Goal: Information Seeking & Learning: Learn about a topic

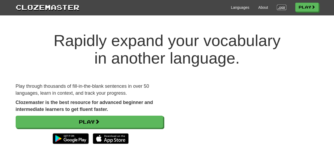
click at [283, 6] on link "Login" at bounding box center [281, 7] width 9 height 5
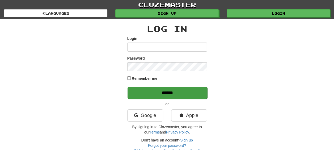
type input "**********"
click at [197, 90] on input "******" at bounding box center [168, 93] width 80 height 12
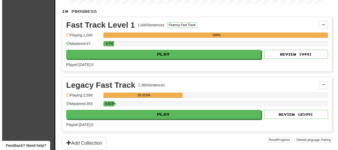
scroll to position [106, 0]
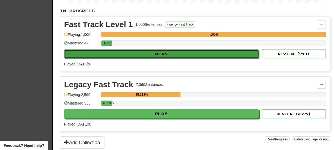
click at [100, 55] on button "Play" at bounding box center [161, 53] width 195 height 9
select select "**"
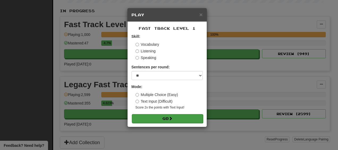
click at [155, 113] on form "Skill: Vocabulary Listening Speaking Sentences per round: * ** ** ** ** ** *** …" at bounding box center [167, 78] width 71 height 89
click at [153, 119] on button "Go" at bounding box center [167, 118] width 71 height 9
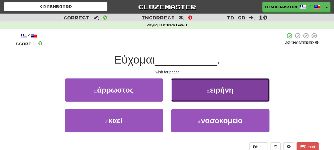
click at [225, 90] on span "ειρήνη" at bounding box center [221, 90] width 23 height 8
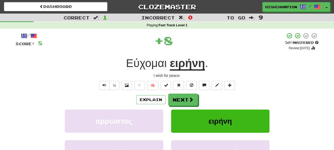
click at [210, 102] on div "Explain Next" at bounding box center [167, 100] width 303 height 12
click at [182, 66] on u "ειρήνη" at bounding box center [187, 64] width 35 height 14
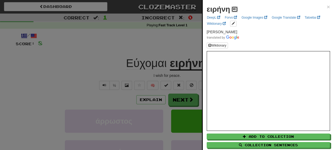
click at [234, 8] on span at bounding box center [234, 8] width 3 height 3
click at [168, 75] on div at bounding box center [167, 75] width 334 height 150
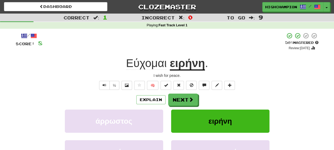
click at [141, 64] on span "Εύχομαι" at bounding box center [146, 63] width 41 height 13
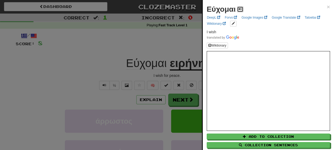
click at [240, 9] on span at bounding box center [240, 8] width 3 height 3
click at [172, 74] on div at bounding box center [167, 75] width 334 height 150
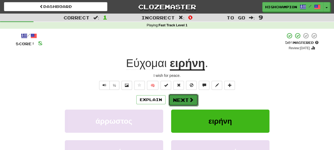
click at [178, 99] on button "Next" at bounding box center [183, 100] width 30 height 12
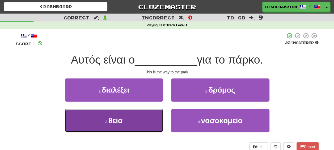
click at [99, 119] on button "3 . θεία" at bounding box center [114, 120] width 98 height 23
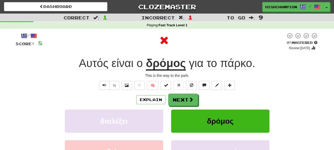
click at [168, 70] on u "δρόμος" at bounding box center [166, 64] width 40 height 14
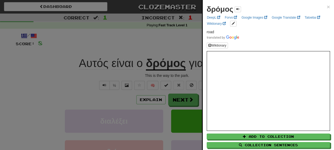
click at [175, 74] on div at bounding box center [167, 75] width 334 height 150
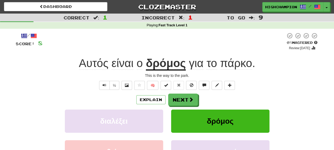
click at [196, 66] on span "για" at bounding box center [196, 63] width 15 height 13
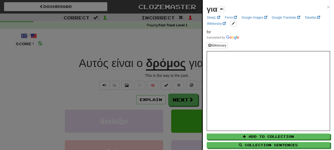
click at [182, 77] on div at bounding box center [167, 75] width 334 height 150
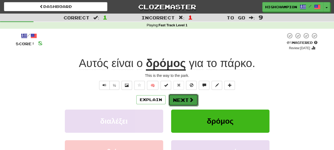
click at [193, 99] on span at bounding box center [191, 99] width 5 height 5
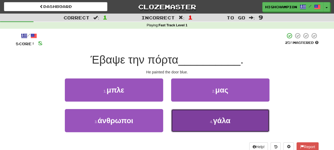
click at [198, 116] on button "4 . γάλα" at bounding box center [220, 120] width 98 height 23
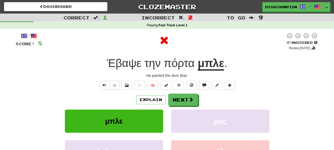
click at [204, 98] on div "Explain Next" at bounding box center [167, 100] width 303 height 12
click at [207, 64] on u "μπλε" at bounding box center [211, 64] width 27 height 14
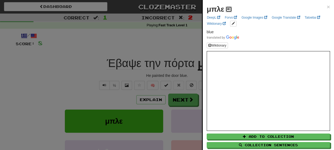
click at [228, 10] on span at bounding box center [228, 8] width 3 height 3
click at [171, 74] on div at bounding box center [167, 75] width 334 height 150
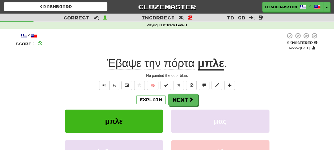
click at [125, 66] on span "Έβαψε" at bounding box center [124, 63] width 35 height 13
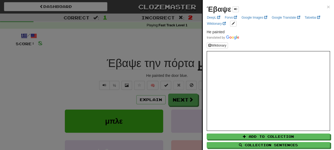
click at [232, 13] on div "Έβαψε" at bounding box center [223, 9] width 32 height 11
click at [238, 8] on button at bounding box center [236, 9] width 6 height 6
click at [173, 72] on div at bounding box center [167, 75] width 334 height 150
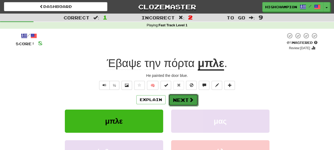
click at [189, 100] on span at bounding box center [191, 99] width 5 height 5
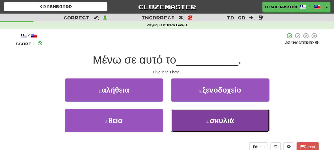
click at [223, 120] on span "σκυλιά" at bounding box center [222, 120] width 24 height 8
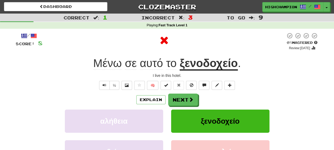
click at [215, 101] on div "Explain Next" at bounding box center [167, 100] width 303 height 12
click at [192, 65] on u "ξενοδοχείο" at bounding box center [209, 64] width 58 height 14
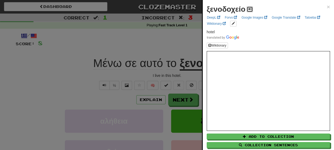
click at [250, 10] on span at bounding box center [249, 8] width 3 height 3
click at [179, 74] on div at bounding box center [167, 75] width 334 height 150
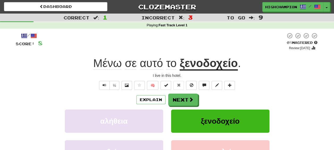
click at [114, 66] on span "Μένω" at bounding box center [107, 63] width 29 height 13
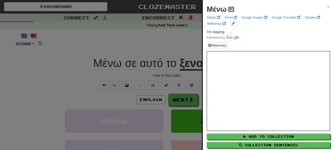
click at [231, 9] on span at bounding box center [231, 8] width 3 height 3
click at [174, 75] on div at bounding box center [167, 75] width 334 height 150
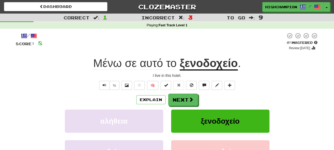
click at [131, 65] on span "σε" at bounding box center [131, 63] width 12 height 13
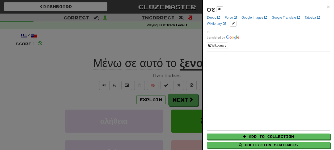
click at [172, 73] on div at bounding box center [167, 75] width 334 height 150
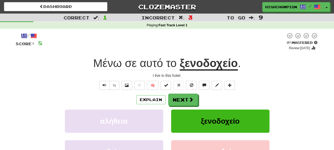
click at [186, 68] on u "ξενοδοχείο" at bounding box center [209, 64] width 58 height 14
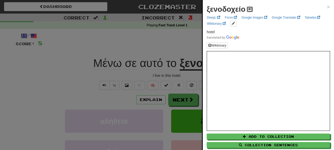
click at [251, 8] on span at bounding box center [249, 8] width 3 height 3
click at [189, 73] on div at bounding box center [167, 75] width 334 height 150
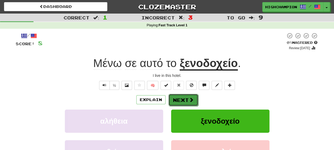
click at [181, 100] on button "Next" at bounding box center [183, 100] width 30 height 12
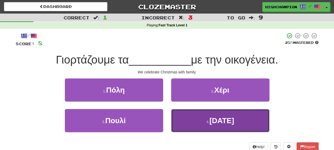
click at [237, 127] on button "4 . Χριστούγεννα" at bounding box center [220, 120] width 98 height 23
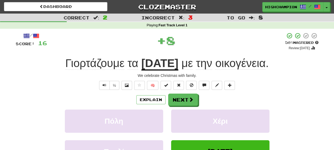
click at [219, 101] on div "Explain Next" at bounding box center [167, 100] width 303 height 12
click at [260, 63] on span "οικογένεια" at bounding box center [240, 63] width 50 height 13
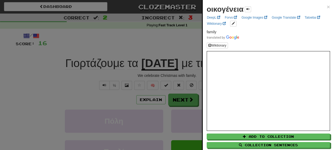
click at [190, 74] on div at bounding box center [167, 75] width 334 height 150
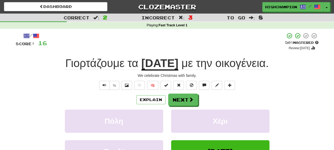
click at [79, 66] on span "Γιορτάζουμε" at bounding box center [94, 63] width 59 height 13
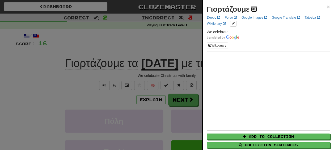
click at [254, 9] on span at bounding box center [253, 8] width 3 height 3
click at [156, 74] on div at bounding box center [167, 75] width 334 height 150
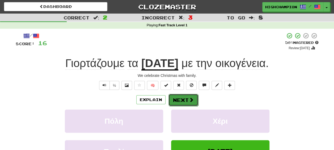
click at [183, 101] on button "Next" at bounding box center [183, 100] width 30 height 12
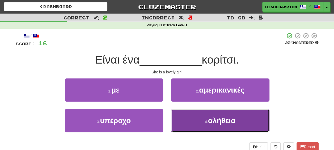
click at [245, 119] on button "4 . αλήθεια" at bounding box center [220, 120] width 98 height 23
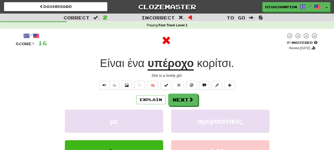
click at [224, 102] on div "Explain Next" at bounding box center [167, 100] width 303 height 12
click at [160, 68] on u "υπέροχο" at bounding box center [170, 64] width 46 height 14
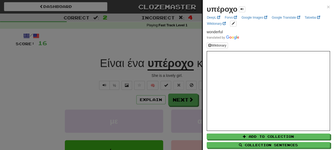
click at [165, 75] on div at bounding box center [167, 75] width 334 height 150
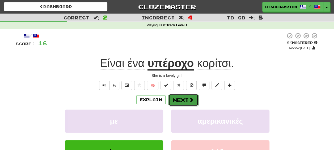
click at [178, 97] on button "Next" at bounding box center [183, 100] width 30 height 12
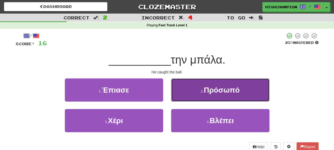
click at [223, 92] on span "Πρόσωπό" at bounding box center [222, 90] width 36 height 8
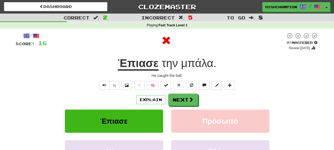
click at [221, 96] on div "Explain Next" at bounding box center [167, 100] width 303 height 12
click at [128, 65] on u "Έπιασε" at bounding box center [138, 64] width 41 height 14
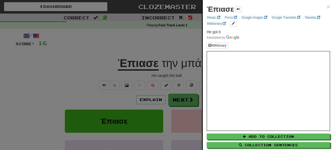
click at [184, 72] on div at bounding box center [167, 75] width 334 height 150
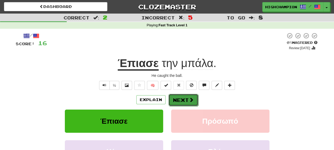
click at [184, 99] on button "Next" at bounding box center [183, 100] width 30 height 12
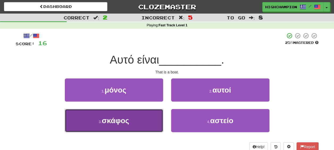
click at [137, 120] on button "3 . σκάφος" at bounding box center [114, 120] width 98 height 23
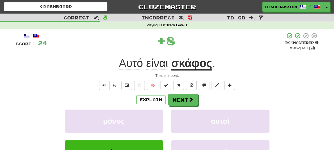
click at [205, 103] on div "Explain Next" at bounding box center [167, 100] width 303 height 12
click at [175, 98] on button "Next" at bounding box center [183, 100] width 30 height 12
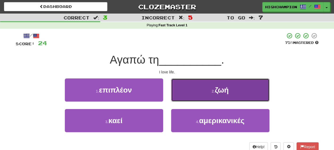
click at [223, 92] on span "ζωή" at bounding box center [222, 90] width 14 height 8
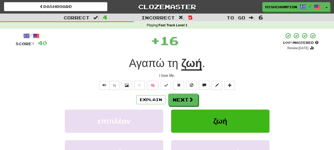
click at [215, 99] on div "Explain Next" at bounding box center [167, 100] width 303 height 12
click at [192, 65] on u "ζωή" at bounding box center [191, 64] width 21 height 14
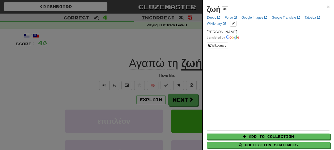
click at [176, 75] on div at bounding box center [167, 75] width 334 height 150
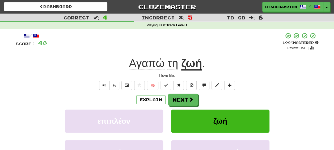
click at [149, 64] on span "Αγαπώ" at bounding box center [147, 63] width 36 height 13
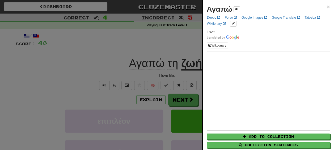
click at [166, 77] on div at bounding box center [167, 75] width 334 height 150
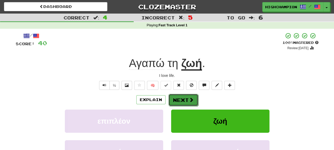
click at [184, 100] on button "Next" at bounding box center [183, 100] width 30 height 12
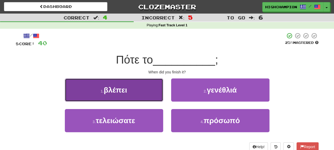
click at [132, 89] on button "1 . βλέπει" at bounding box center [114, 89] width 98 height 23
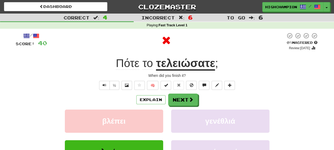
click at [216, 99] on div "Explain Next" at bounding box center [167, 100] width 303 height 12
click at [186, 68] on u "τελειώσατε" at bounding box center [185, 64] width 59 height 14
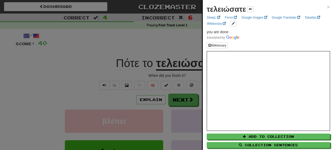
click at [182, 75] on div at bounding box center [167, 75] width 334 height 150
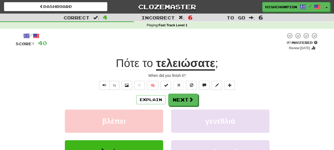
click at [137, 62] on span "Πότε" at bounding box center [127, 63] width 23 height 13
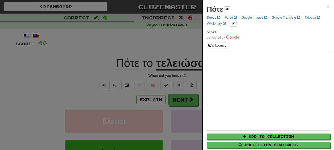
click at [159, 73] on div at bounding box center [167, 75] width 334 height 150
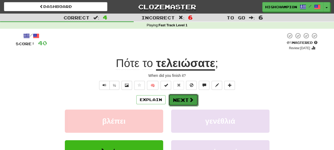
click at [189, 96] on button "Next" at bounding box center [183, 100] width 30 height 12
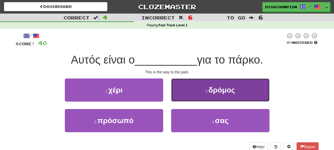
click at [242, 89] on button "2 . δρόμος" at bounding box center [220, 89] width 98 height 23
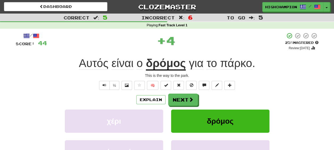
click at [221, 96] on div "Explain Next" at bounding box center [167, 100] width 303 height 12
click at [162, 67] on u "δρόμος" at bounding box center [166, 64] width 40 height 14
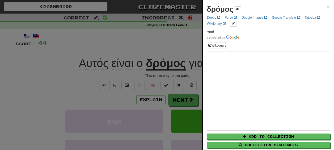
click at [181, 74] on div at bounding box center [167, 75] width 334 height 150
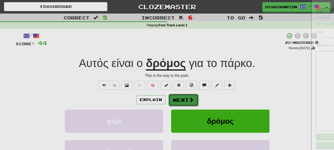
click at [185, 96] on button "Next" at bounding box center [183, 100] width 30 height 12
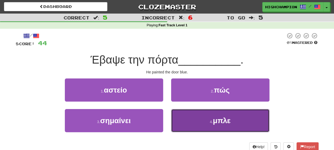
click at [225, 121] on span "μπλε" at bounding box center [222, 120] width 18 height 8
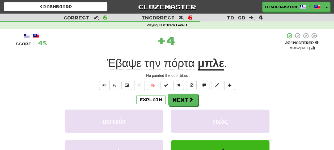
click at [214, 101] on div "Explain Next" at bounding box center [167, 100] width 303 height 12
click at [207, 64] on u "μπλε" at bounding box center [211, 64] width 27 height 14
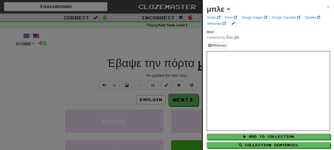
click at [193, 71] on div at bounding box center [167, 75] width 334 height 150
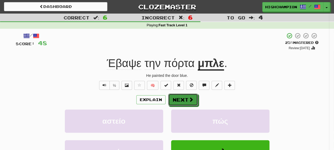
click at [180, 98] on button "Next" at bounding box center [183, 100] width 30 height 12
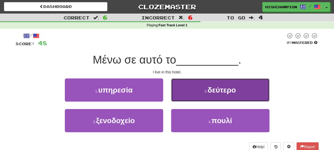
click at [236, 95] on button "2 . δεύτερο" at bounding box center [220, 89] width 98 height 23
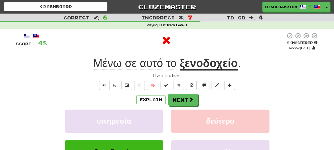
click at [216, 98] on div "Explain Next" at bounding box center [167, 100] width 303 height 12
click at [184, 97] on button "Next" at bounding box center [183, 100] width 30 height 12
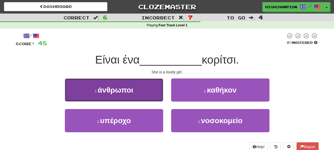
click at [118, 90] on span "άνθρωποι" at bounding box center [116, 90] width 36 height 8
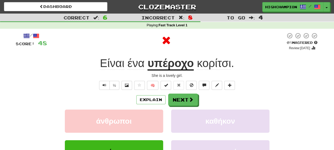
click at [209, 96] on div "Explain Next" at bounding box center [167, 100] width 303 height 12
click at [184, 96] on button "Next" at bounding box center [183, 100] width 30 height 12
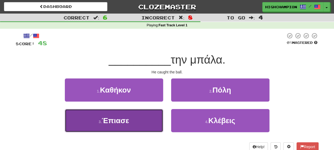
click at [119, 120] on span "Έπιασε" at bounding box center [115, 120] width 27 height 8
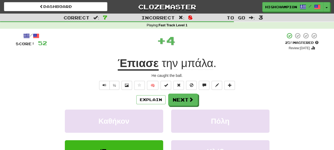
click at [220, 98] on div "Explain Next" at bounding box center [167, 100] width 303 height 12
click at [204, 99] on div "Explain Next" at bounding box center [167, 100] width 303 height 12
click at [186, 97] on button "Next" at bounding box center [183, 100] width 30 height 12
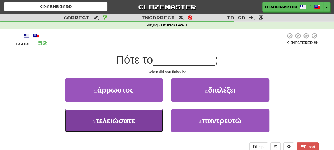
click at [120, 130] on button "3 . τελειώσατε" at bounding box center [114, 120] width 98 height 23
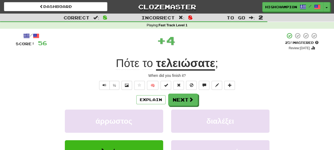
click at [229, 101] on div "Explain Next" at bounding box center [167, 100] width 303 height 12
click at [188, 64] on u "τελειώσατε" at bounding box center [185, 64] width 59 height 14
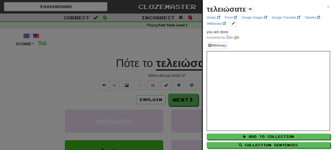
click at [191, 72] on div at bounding box center [167, 75] width 334 height 150
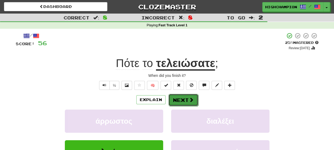
click at [185, 97] on button "Next" at bounding box center [183, 100] width 30 height 12
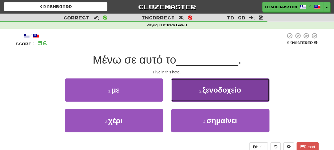
click at [230, 92] on span "ξενοδοχείο" at bounding box center [221, 90] width 39 height 8
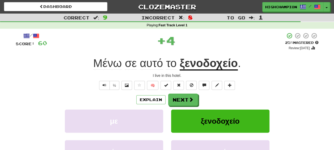
click at [206, 67] on u "ξενοδοχείο" at bounding box center [209, 64] width 58 height 14
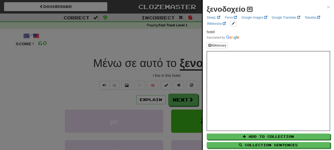
click at [248, 8] on span at bounding box center [249, 8] width 3 height 3
click at [187, 73] on div at bounding box center [167, 75] width 334 height 150
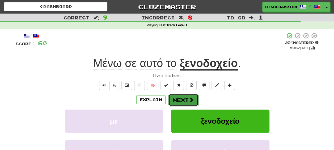
click at [185, 97] on button "Next" at bounding box center [183, 100] width 30 height 12
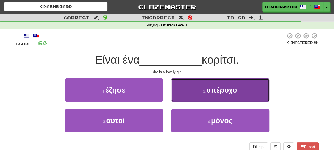
click at [248, 90] on button "2 . υπέροχο" at bounding box center [220, 89] width 98 height 23
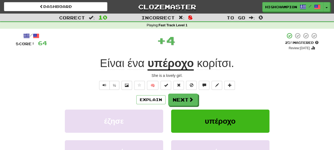
click at [218, 94] on div "Explain Next" at bounding box center [167, 100] width 303 height 12
click at [165, 64] on u "υπέροχο" at bounding box center [170, 64] width 46 height 14
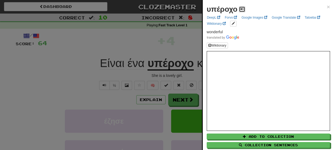
click at [239, 7] on button at bounding box center [242, 9] width 6 height 6
click at [175, 77] on div at bounding box center [167, 75] width 334 height 150
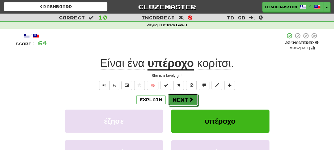
click at [180, 101] on button "Next" at bounding box center [183, 100] width 30 height 12
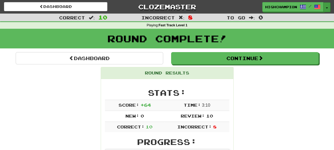
click at [329, 7] on button "Toggle Dropdown" at bounding box center [326, 7] width 7 height 10
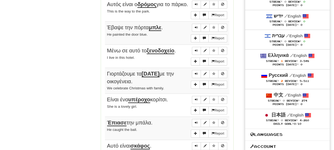
scroll to position [313, 0]
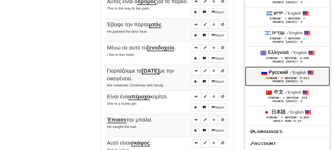
click at [274, 77] on span "Streak:" at bounding box center [272, 78] width 13 height 3
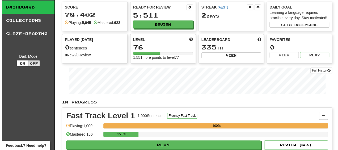
scroll to position [27, 0]
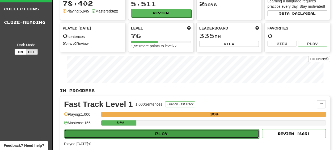
click at [131, 131] on button "Play" at bounding box center [161, 133] width 195 height 9
select select "**"
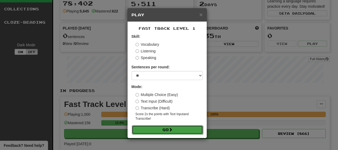
click at [151, 127] on button "Go" at bounding box center [167, 129] width 71 height 9
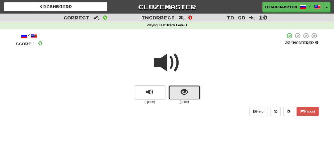
click at [186, 91] on span "show sentence" at bounding box center [184, 91] width 7 height 7
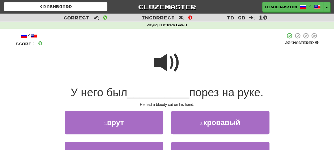
click at [166, 65] on span at bounding box center [167, 62] width 27 height 27
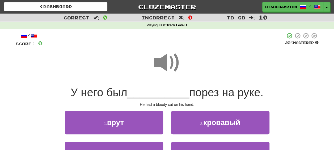
scroll to position [27, 0]
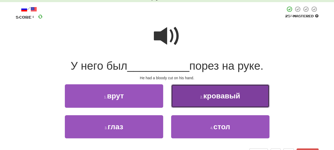
click at [217, 98] on span "кровавый" at bounding box center [221, 96] width 37 height 8
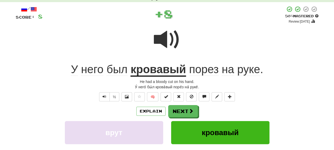
click at [221, 109] on div "Explain Next" at bounding box center [167, 111] width 303 height 12
click at [145, 72] on u "кровавый" at bounding box center [157, 70] width 55 height 14
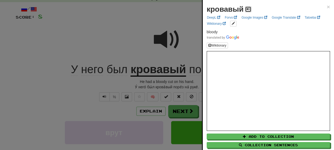
click at [248, 9] on span at bounding box center [248, 8] width 3 height 3
drag, startPoint x: 173, startPoint y: 83, endPoint x: 201, endPoint y: 87, distance: 28.2
click at [174, 83] on div at bounding box center [167, 75] width 334 height 150
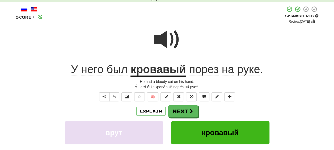
click at [208, 70] on span "порез" at bounding box center [203, 69] width 29 height 13
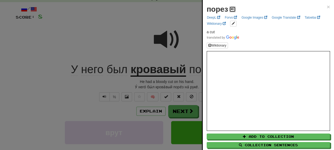
click at [231, 10] on span at bounding box center [232, 8] width 3 height 3
click at [182, 82] on div at bounding box center [167, 75] width 334 height 150
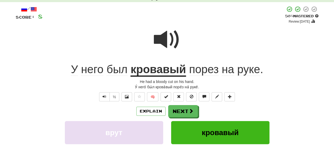
click at [242, 71] on span "руке" at bounding box center [248, 69] width 23 height 13
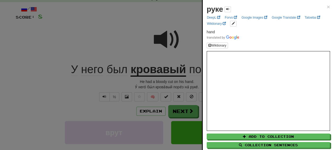
click at [178, 85] on div at bounding box center [167, 75] width 334 height 150
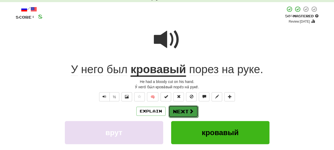
click at [181, 107] on button "Next" at bounding box center [183, 111] width 30 height 12
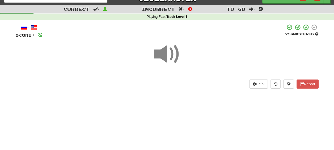
scroll to position [13, 0]
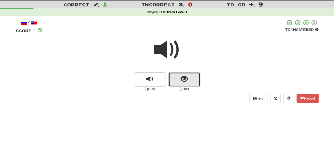
click at [180, 78] on button "show sentence" at bounding box center [184, 79] width 32 height 14
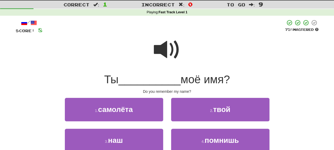
click at [165, 51] on span at bounding box center [167, 49] width 27 height 27
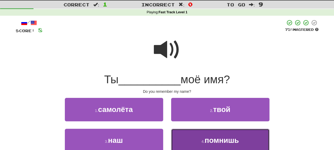
click at [226, 141] on span "помнишь" at bounding box center [222, 140] width 34 height 8
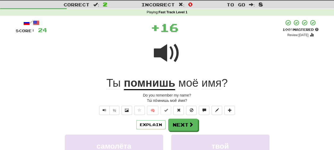
click at [211, 123] on div "Explain Next" at bounding box center [167, 125] width 303 height 12
click at [148, 87] on u "помнишь" at bounding box center [150, 84] width 52 height 14
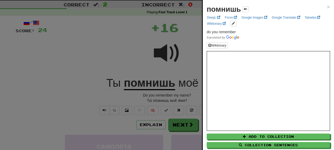
click at [157, 95] on div at bounding box center [167, 75] width 334 height 150
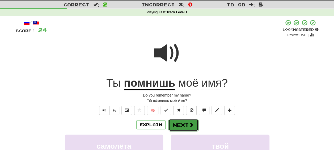
click at [181, 121] on button "Next" at bounding box center [183, 125] width 30 height 12
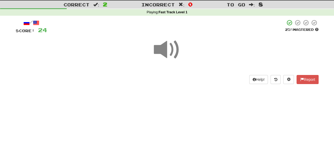
scroll to position [12, 0]
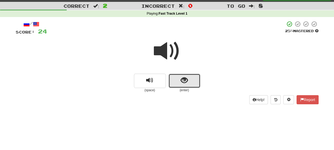
click at [178, 81] on button "show sentence" at bounding box center [184, 81] width 32 height 14
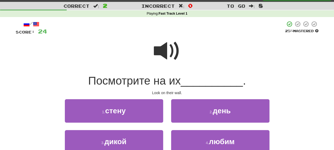
click at [167, 57] on span at bounding box center [167, 51] width 27 height 27
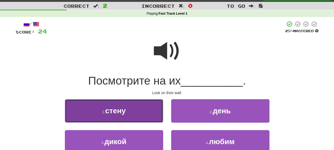
click at [125, 117] on button "1 . стену" at bounding box center [114, 110] width 98 height 23
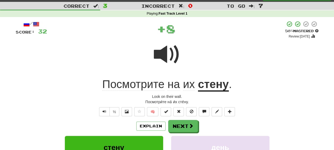
click at [216, 119] on div "/ Score: 32 + 8 50 % Mastered Review: [DATE] Посмотрите на их стену . Look on t…" at bounding box center [167, 119] width 303 height 196
click at [188, 86] on span "их" at bounding box center [189, 84] width 12 height 13
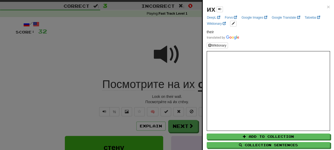
click at [177, 93] on div at bounding box center [167, 75] width 334 height 150
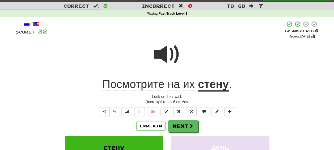
click at [211, 86] on u "стену" at bounding box center [213, 85] width 31 height 14
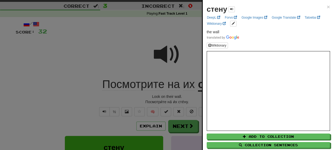
click at [184, 96] on div at bounding box center [167, 75] width 334 height 150
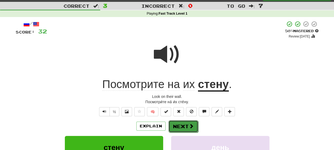
click at [187, 124] on button "Next" at bounding box center [183, 126] width 30 height 12
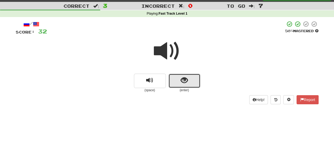
click at [183, 82] on span "show sentence" at bounding box center [184, 80] width 7 height 7
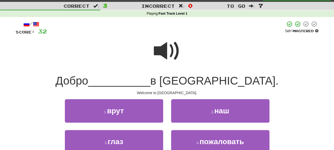
click at [164, 48] on span at bounding box center [167, 51] width 27 height 27
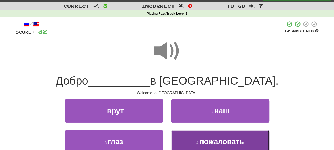
click at [234, 148] on button "4 . пожаловать" at bounding box center [220, 141] width 98 height 23
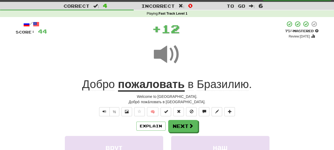
click at [212, 125] on div "Explain Next" at bounding box center [167, 126] width 303 height 12
click at [147, 87] on u "пожаловать" at bounding box center [151, 85] width 67 height 14
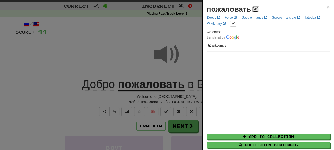
click at [254, 11] on button at bounding box center [255, 9] width 6 height 6
click at [184, 125] on div at bounding box center [167, 75] width 334 height 150
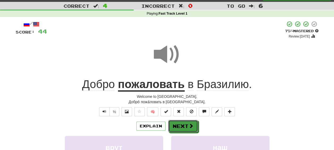
click at [189, 127] on span at bounding box center [191, 125] width 5 height 5
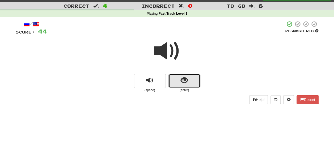
click at [184, 80] on span "show sentence" at bounding box center [184, 80] width 7 height 7
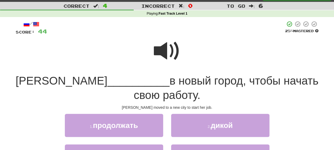
click at [163, 52] on span at bounding box center [167, 51] width 27 height 27
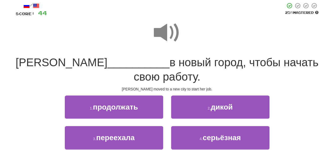
scroll to position [38, 0]
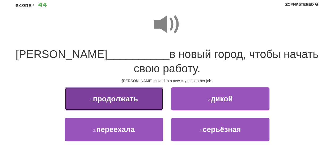
click at [121, 107] on button "1 . продолжать" at bounding box center [114, 98] width 98 height 23
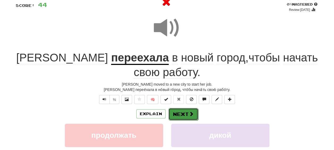
click at [184, 117] on button "Next" at bounding box center [183, 114] width 30 height 12
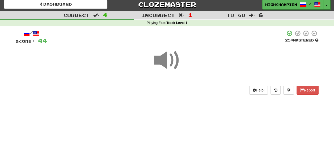
scroll to position [0, 0]
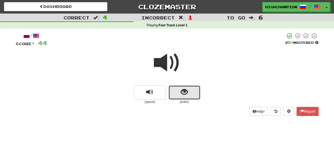
click at [178, 95] on button "show sentence" at bounding box center [184, 92] width 32 height 14
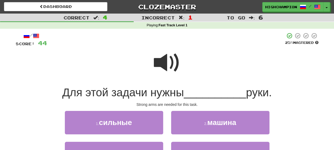
click at [159, 64] on span at bounding box center [167, 62] width 27 height 27
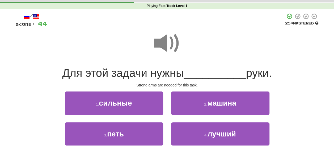
scroll to position [27, 0]
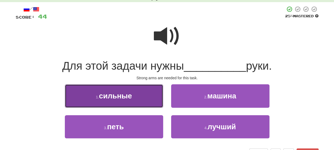
click at [125, 102] on button "1 . сильные" at bounding box center [114, 95] width 98 height 23
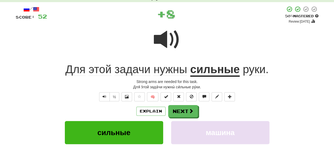
click at [235, 112] on div "Explain Next" at bounding box center [167, 111] width 303 height 12
click at [74, 70] on span "Для" at bounding box center [75, 69] width 20 height 13
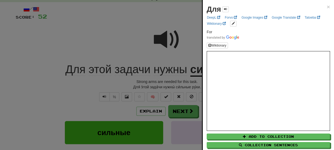
click at [95, 84] on div at bounding box center [167, 75] width 334 height 150
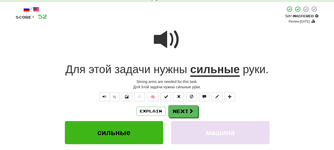
click at [131, 71] on span "задачи" at bounding box center [133, 69] width 36 height 13
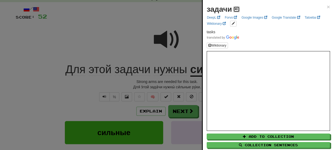
click at [236, 9] on span at bounding box center [236, 8] width 3 height 3
click at [171, 83] on div at bounding box center [167, 75] width 334 height 150
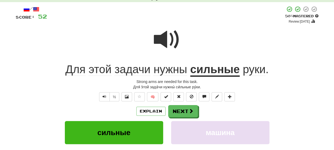
click at [174, 71] on span "нужны" at bounding box center [170, 69] width 33 height 13
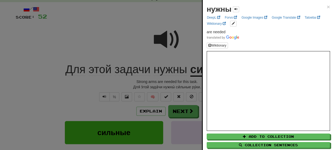
click at [176, 84] on div at bounding box center [167, 75] width 334 height 150
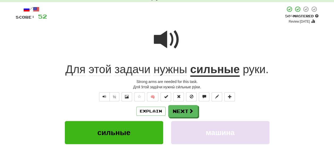
click at [209, 70] on u "сильные" at bounding box center [214, 70] width 49 height 14
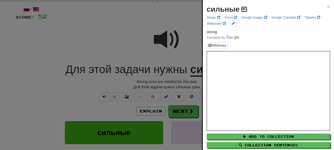
click at [243, 11] on span at bounding box center [244, 8] width 3 height 3
click at [184, 78] on div at bounding box center [167, 75] width 334 height 150
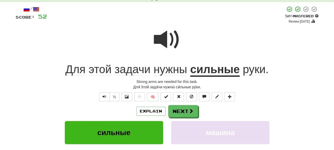
click at [256, 70] on span "руки" at bounding box center [254, 69] width 23 height 13
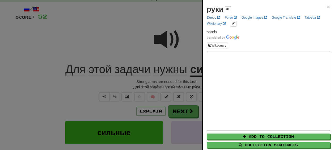
click at [165, 82] on div at bounding box center [167, 75] width 334 height 150
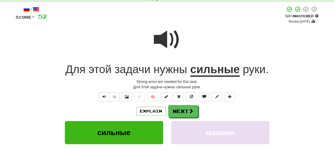
click at [128, 70] on span "задачи" at bounding box center [133, 69] width 36 height 13
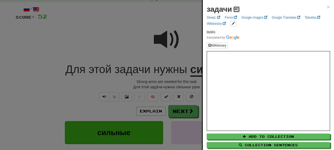
click at [233, 7] on button at bounding box center [236, 9] width 6 height 6
click at [151, 78] on div at bounding box center [167, 75] width 334 height 150
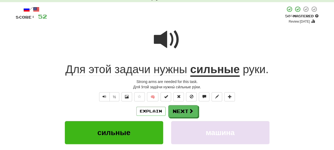
click at [81, 72] on span "Для" at bounding box center [75, 69] width 20 height 13
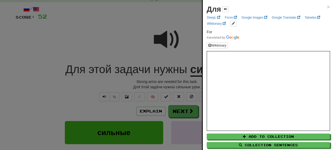
click at [145, 84] on div at bounding box center [167, 75] width 334 height 150
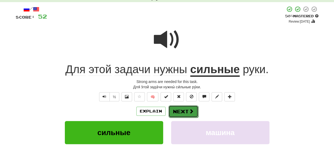
click at [185, 113] on button "Next" at bounding box center [183, 111] width 30 height 12
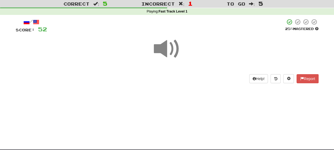
scroll to position [12, 0]
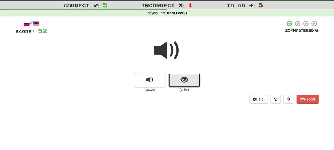
click at [184, 79] on span "show sentence" at bounding box center [184, 79] width 7 height 7
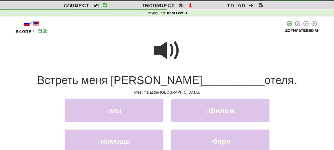
click at [166, 56] on span at bounding box center [167, 50] width 27 height 27
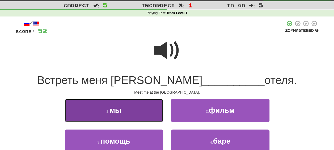
click at [138, 114] on button "1 . мы" at bounding box center [114, 110] width 98 height 23
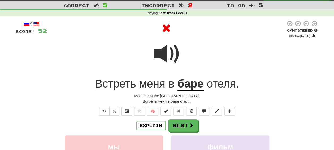
click at [184, 85] on u "баре" at bounding box center [191, 84] width 26 height 14
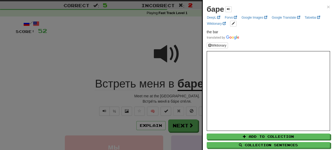
click at [177, 97] on div at bounding box center [167, 75] width 334 height 150
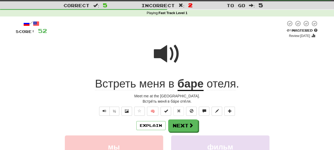
click at [221, 88] on span "отеля" at bounding box center [221, 83] width 29 height 13
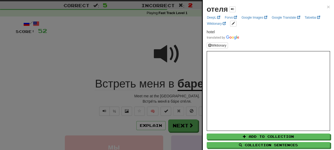
click at [185, 96] on div at bounding box center [167, 75] width 334 height 150
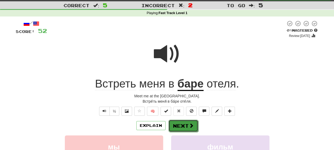
click at [187, 127] on button "Next" at bounding box center [183, 126] width 30 height 12
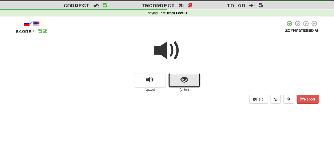
click at [179, 81] on button "show sentence" at bounding box center [184, 80] width 32 height 14
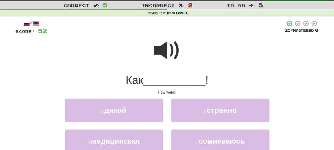
click at [164, 54] on span at bounding box center [167, 50] width 27 height 27
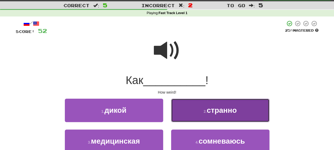
click at [213, 115] on button "2 . странно" at bounding box center [220, 110] width 98 height 23
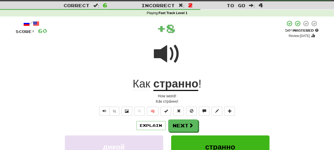
click at [215, 126] on div "Explain Next" at bounding box center [167, 125] width 303 height 12
click at [179, 125] on button "Next" at bounding box center [183, 126] width 30 height 12
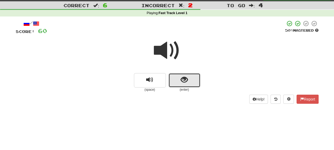
click at [176, 80] on button "show sentence" at bounding box center [184, 80] width 32 height 14
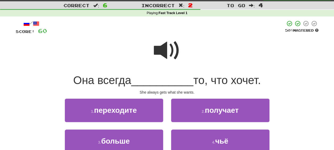
click at [164, 54] on span at bounding box center [167, 50] width 27 height 27
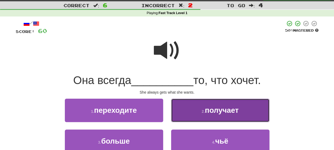
click at [220, 113] on span "получает" at bounding box center [222, 110] width 34 height 8
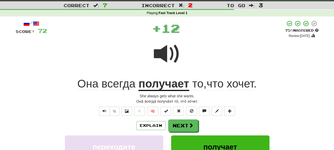
click at [214, 121] on div "Explain Next" at bounding box center [167, 125] width 303 height 12
click at [158, 86] on u "получает" at bounding box center [163, 84] width 51 height 14
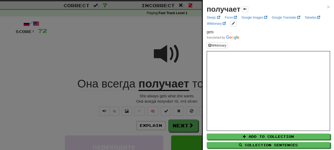
click at [175, 98] on div at bounding box center [167, 75] width 334 height 150
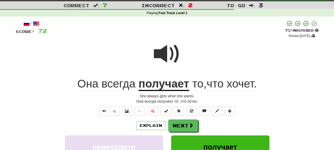
click at [171, 88] on u "получает" at bounding box center [163, 84] width 51 height 14
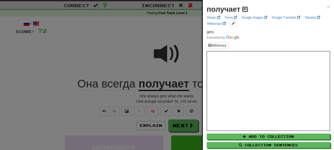
click at [243, 9] on span at bounding box center [244, 8] width 3 height 3
click at [175, 96] on div at bounding box center [167, 75] width 334 height 150
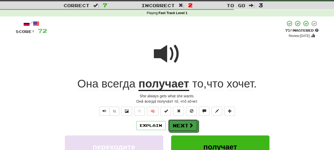
click at [184, 120] on button "Next" at bounding box center [183, 125] width 30 height 12
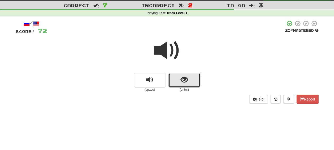
click at [177, 81] on button "show sentence" at bounding box center [184, 80] width 32 height 14
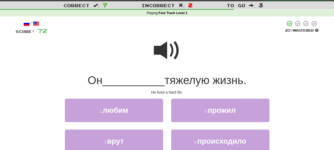
click at [168, 48] on span at bounding box center [167, 50] width 27 height 27
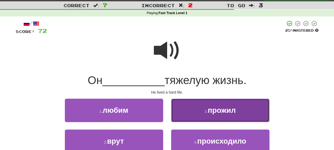
click at [214, 119] on button "2 . прожил" at bounding box center [220, 110] width 98 height 23
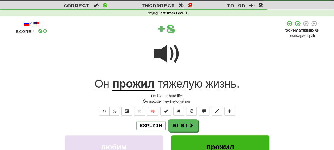
click at [211, 128] on div "Explain Next" at bounding box center [167, 125] width 303 height 12
click at [136, 89] on u "прожил" at bounding box center [133, 84] width 42 height 14
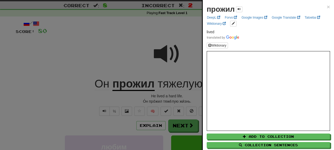
click at [163, 96] on div at bounding box center [167, 75] width 334 height 150
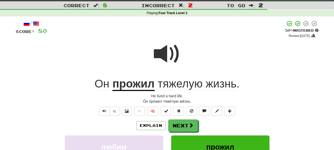
click at [176, 83] on span "тяжелую" at bounding box center [180, 83] width 45 height 13
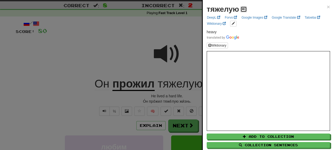
click at [243, 9] on span at bounding box center [243, 8] width 3 height 3
drag, startPoint x: 155, startPoint y: 97, endPoint x: 180, endPoint y: 98, distance: 24.5
click at [157, 97] on div at bounding box center [167, 75] width 334 height 150
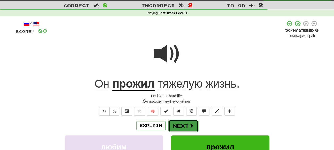
click at [195, 121] on button "Next" at bounding box center [183, 126] width 30 height 12
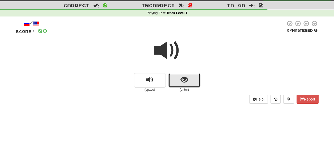
click at [183, 87] on button "show sentence" at bounding box center [184, 80] width 32 height 14
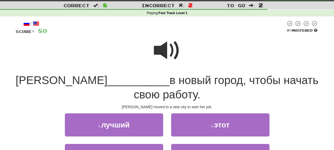
click at [168, 56] on span at bounding box center [167, 50] width 27 height 27
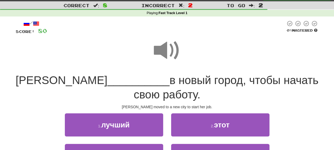
scroll to position [39, 0]
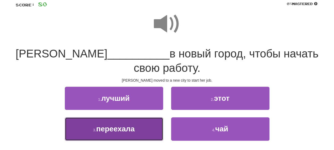
click at [108, 131] on span "переехала" at bounding box center [115, 129] width 39 height 8
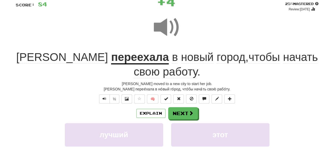
click at [111, 57] on u "переехала" at bounding box center [140, 58] width 58 height 14
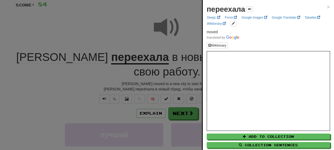
click at [98, 75] on div at bounding box center [167, 75] width 334 height 150
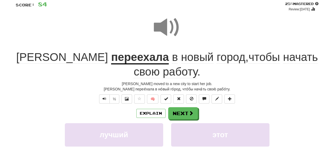
click at [47, 60] on span "[PERSON_NAME]" at bounding box center [62, 57] width 92 height 13
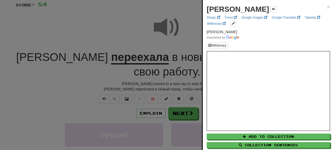
click at [119, 79] on div at bounding box center [167, 75] width 334 height 150
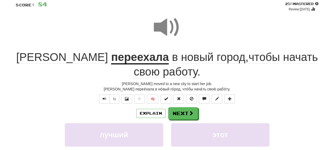
click at [111, 58] on u "переехала" at bounding box center [140, 58] width 58 height 14
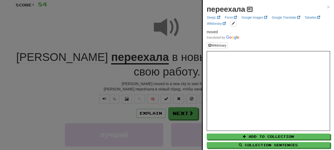
click at [248, 10] on span at bounding box center [249, 8] width 3 height 3
click at [117, 89] on div at bounding box center [167, 75] width 334 height 150
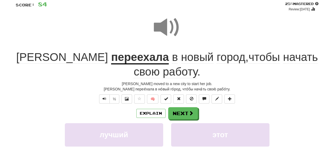
click at [283, 61] on span "начать" at bounding box center [300, 57] width 35 height 13
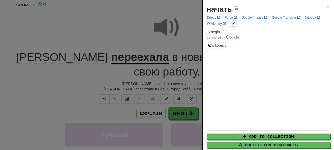
click at [179, 92] on div at bounding box center [167, 75] width 334 height 150
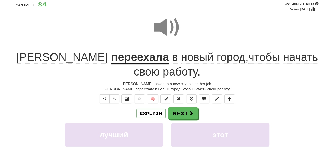
click at [177, 71] on span "работу" at bounding box center [180, 71] width 35 height 13
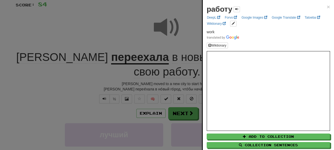
click at [188, 86] on div at bounding box center [167, 75] width 334 height 150
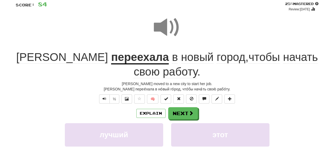
click at [209, 113] on div "Explain Next" at bounding box center [167, 113] width 303 height 12
click at [184, 113] on button "Next" at bounding box center [183, 113] width 30 height 12
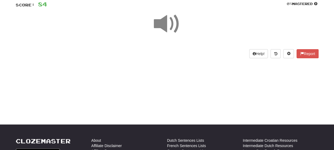
scroll to position [12, 0]
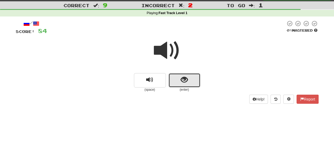
click at [174, 83] on button "show sentence" at bounding box center [184, 80] width 32 height 14
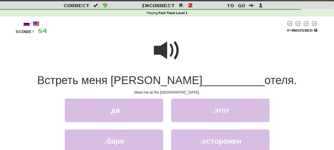
click at [167, 53] on span at bounding box center [167, 50] width 27 height 27
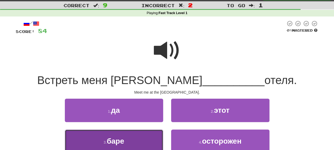
click at [128, 141] on button "3 . баре" at bounding box center [114, 140] width 98 height 23
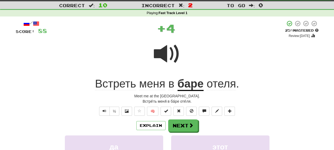
click at [215, 122] on div "Explain Next" at bounding box center [167, 125] width 303 height 12
click at [187, 87] on u "баре" at bounding box center [191, 84] width 26 height 14
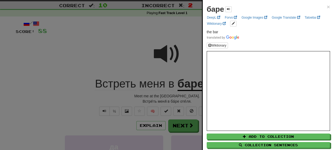
click at [174, 98] on div at bounding box center [167, 75] width 334 height 150
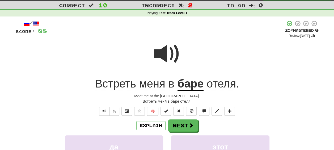
click at [120, 86] on span "Встреть" at bounding box center [115, 83] width 41 height 13
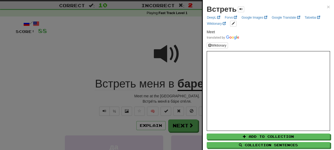
click at [151, 96] on div at bounding box center [167, 75] width 334 height 150
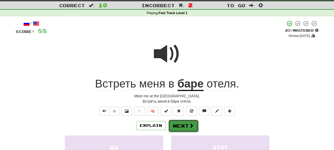
click at [185, 121] on button "Next" at bounding box center [183, 126] width 30 height 12
